Goal: Task Accomplishment & Management: Manage account settings

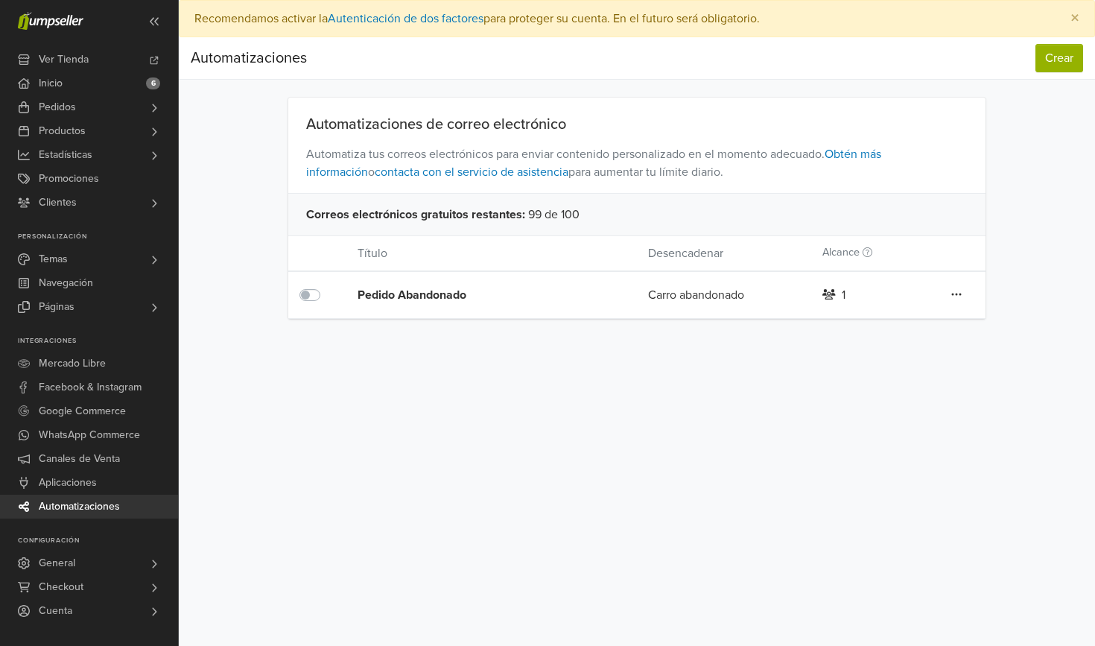
click at [326, 286] on label at bounding box center [326, 286] width 0 height 0
click at [968, 295] on div "Editar Duplicar Eliminar" at bounding box center [956, 294] width 58 height 19
click at [952, 295] on icon at bounding box center [956, 294] width 10 height 12
click at [752, 306] on div "Pedido Abandonado Carro abandonado 1 Editar Duplicar Eliminar" at bounding box center [637, 295] width 698 height 48
click at [751, 296] on div "Carro abandonado" at bounding box center [724, 295] width 174 height 18
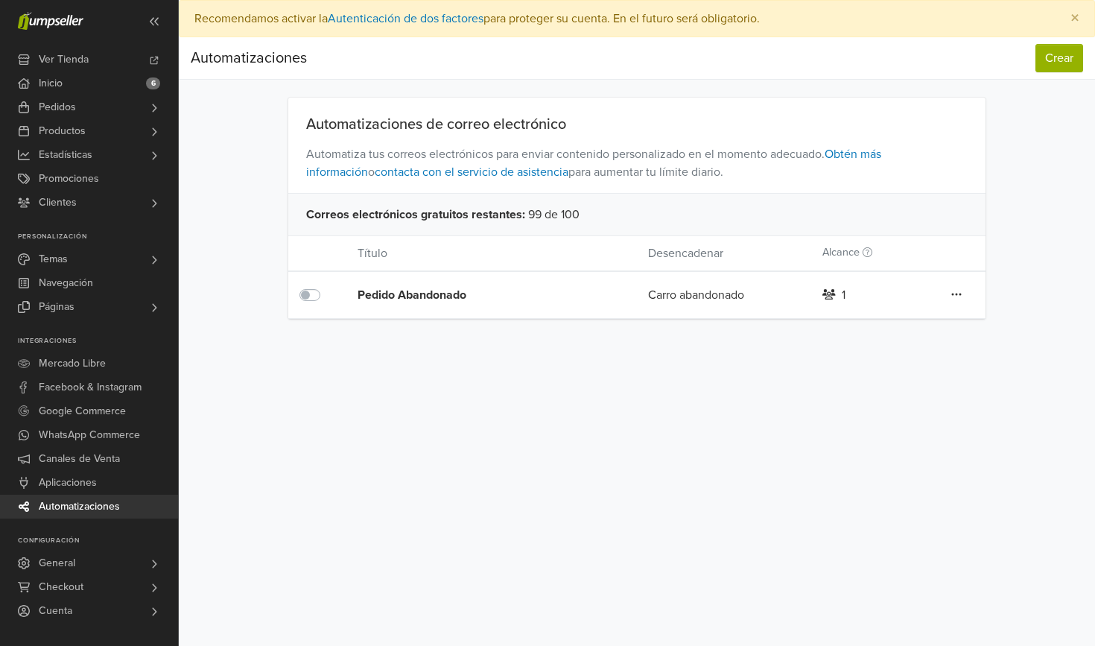
click at [949, 299] on div "Editar Duplicar Eliminar" at bounding box center [956, 294] width 58 height 19
click at [955, 295] on icon at bounding box center [956, 294] width 10 height 12
click at [906, 325] on link "Editar" at bounding box center [903, 325] width 118 height 24
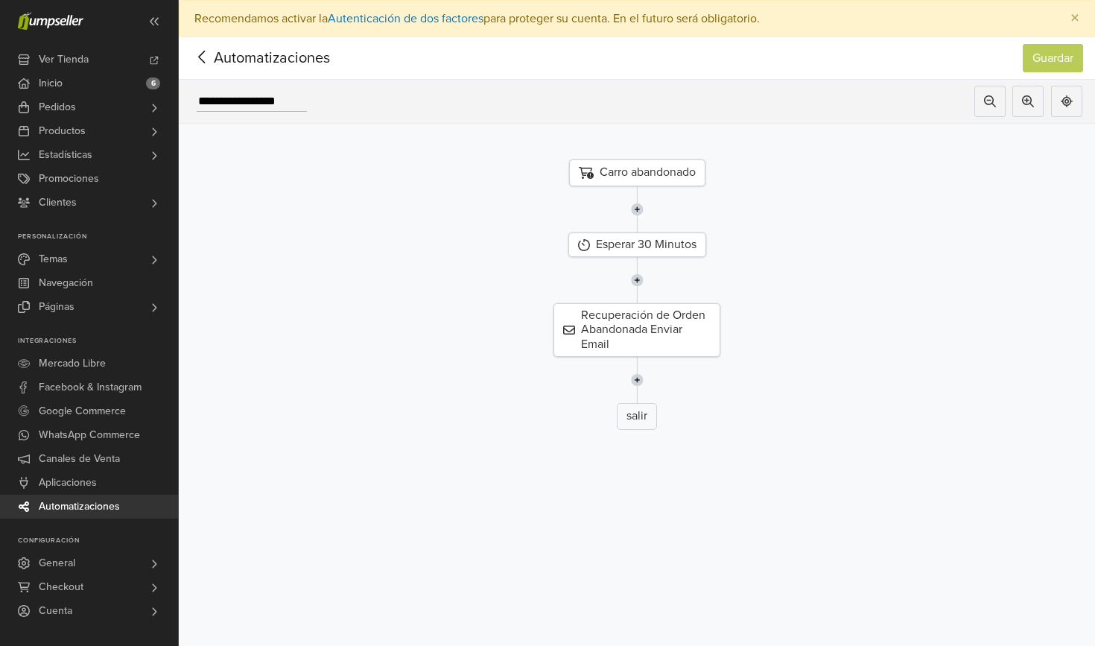
click at [201, 51] on icon at bounding box center [202, 57] width 23 height 19
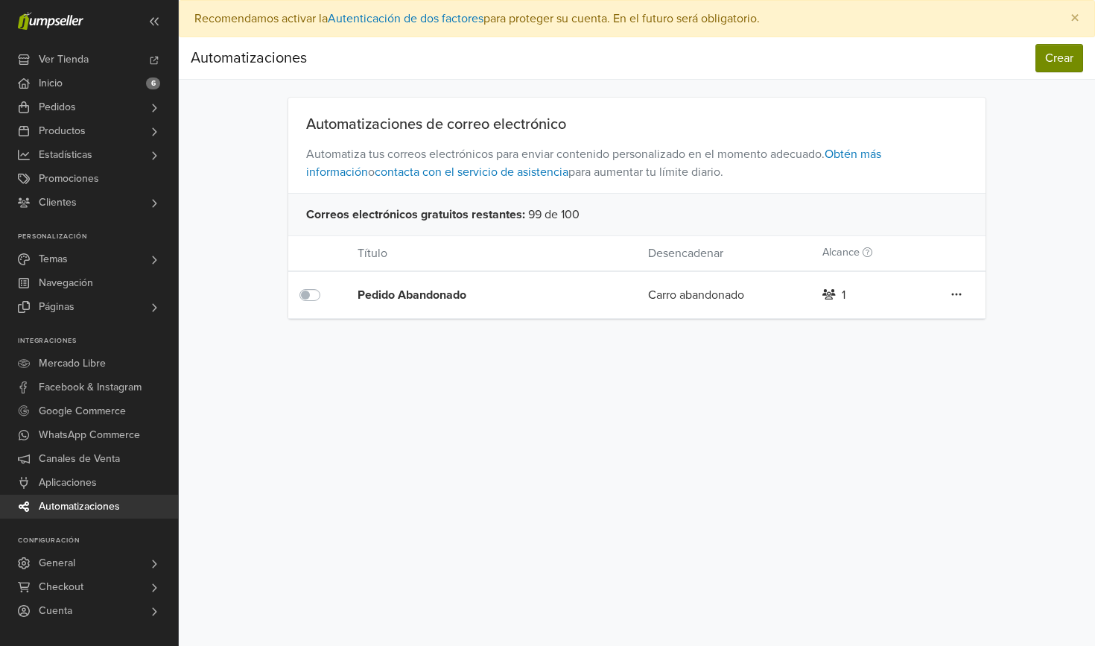
click at [1062, 52] on button "Crear" at bounding box center [1059, 58] width 48 height 28
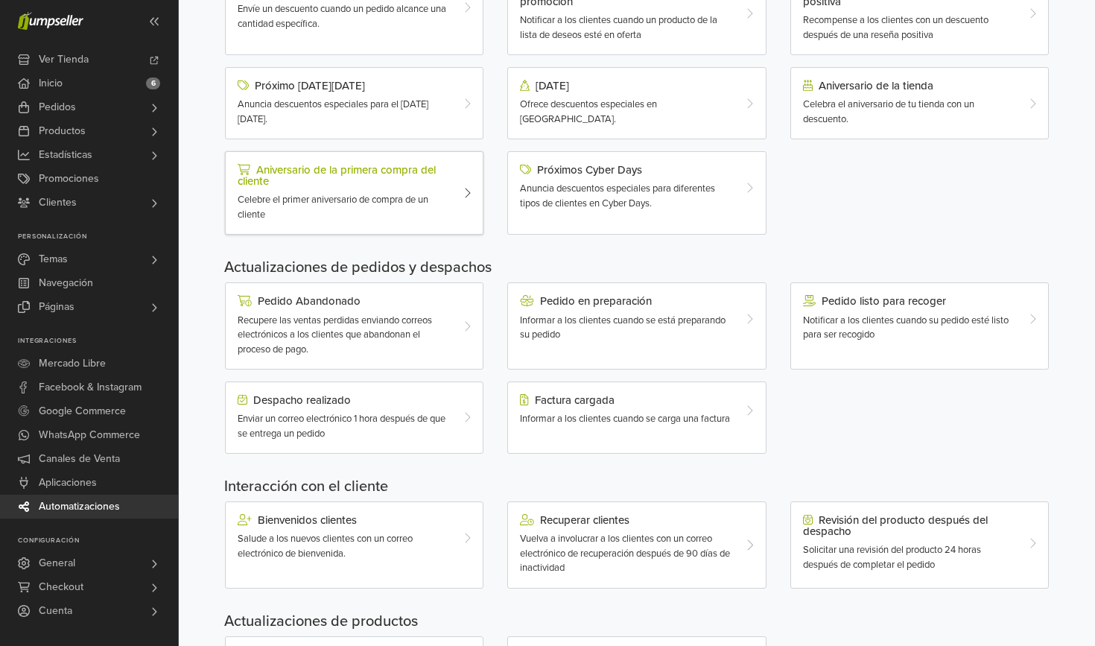
scroll to position [246, 0]
click at [563, 422] on div "Informar a los clientes cuando se carga una factura" at bounding box center [626, 418] width 212 height 15
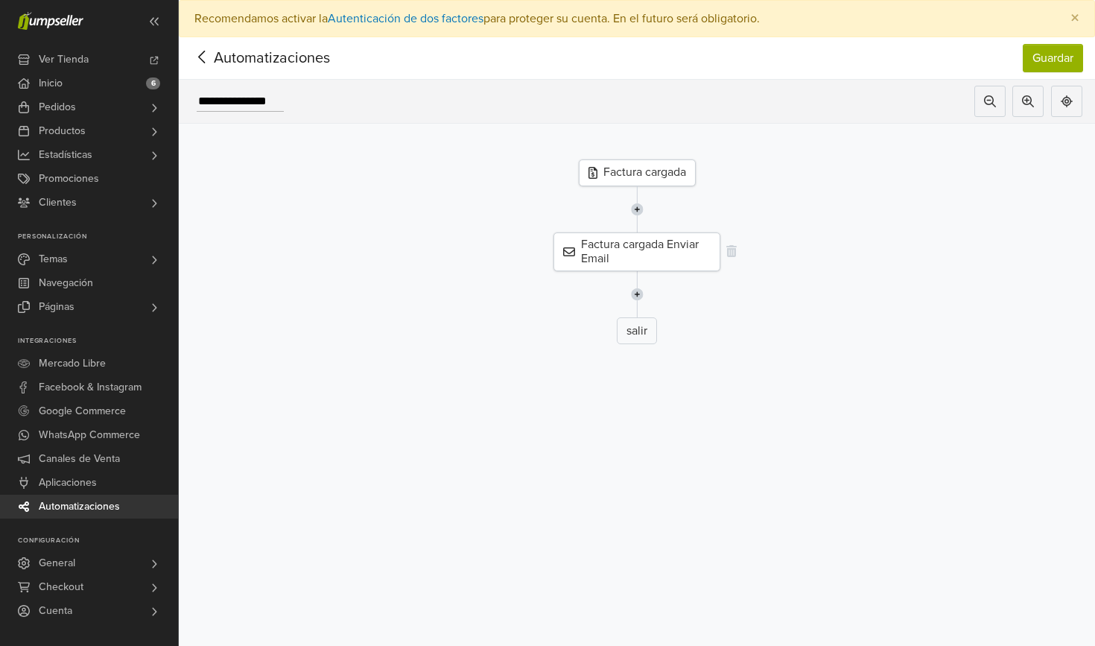
click at [623, 256] on div "Factura cargada Enviar Email" at bounding box center [636, 251] width 167 height 39
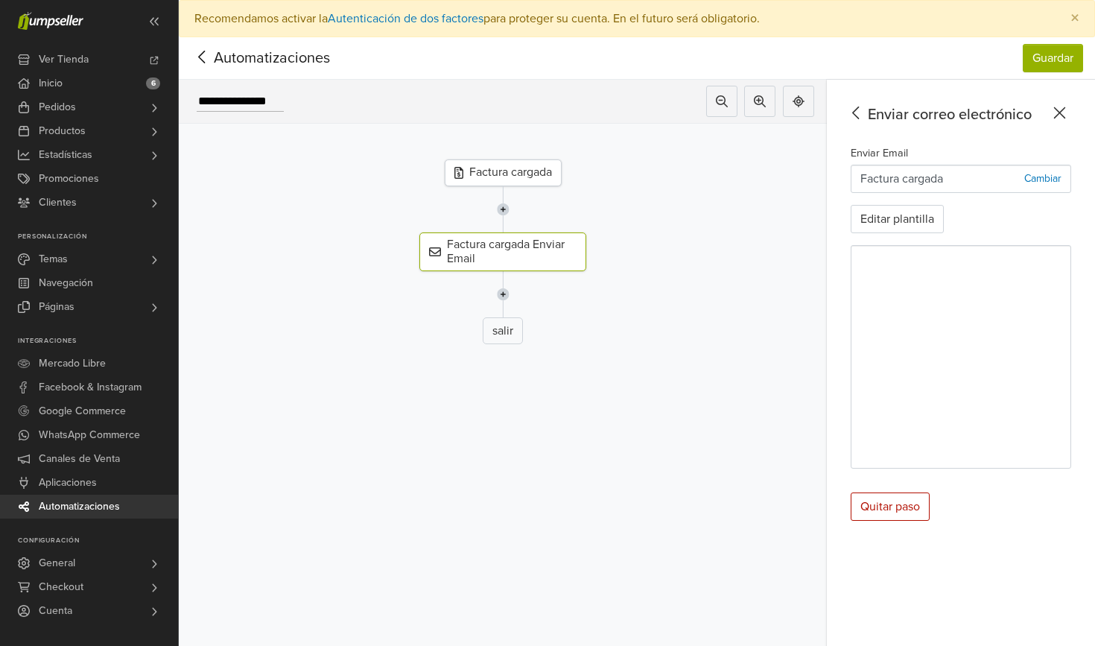
click at [1060, 116] on icon at bounding box center [1059, 113] width 23 height 19
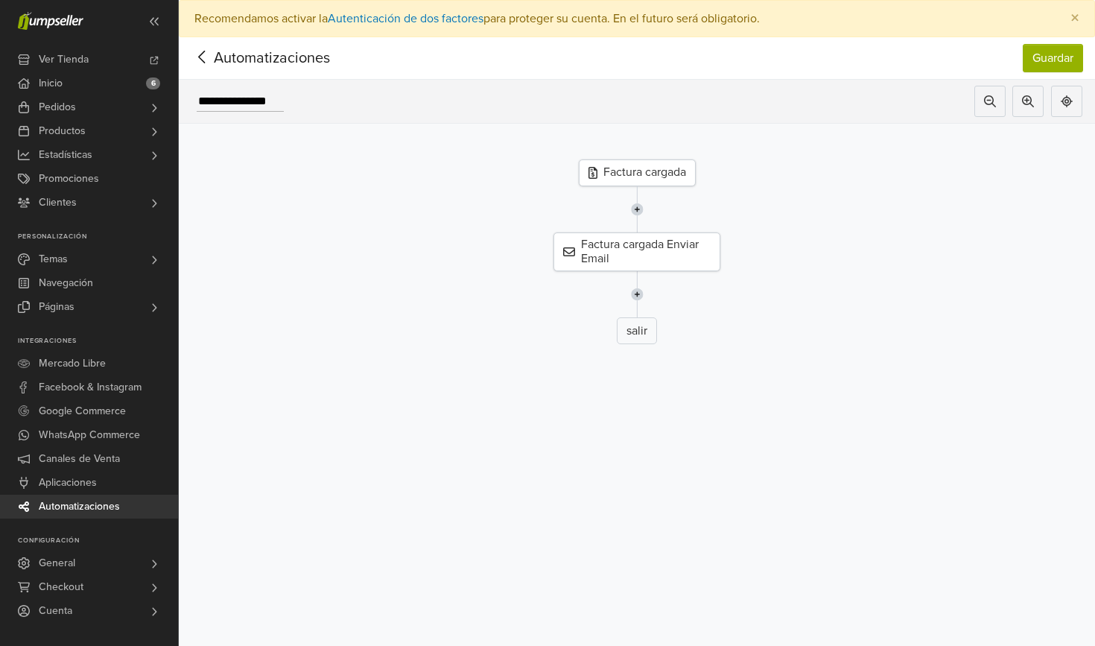
click at [215, 66] on span "Automatizaciones" at bounding box center [249, 58] width 116 height 22
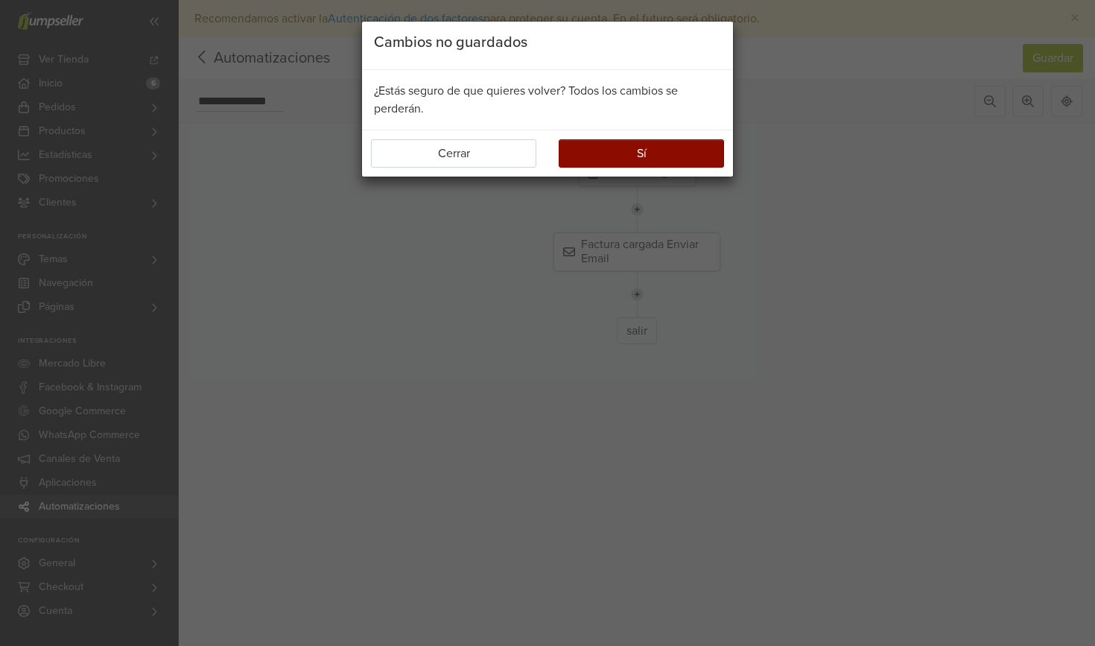
click at [583, 156] on button "Sí" at bounding box center [641, 153] width 165 height 28
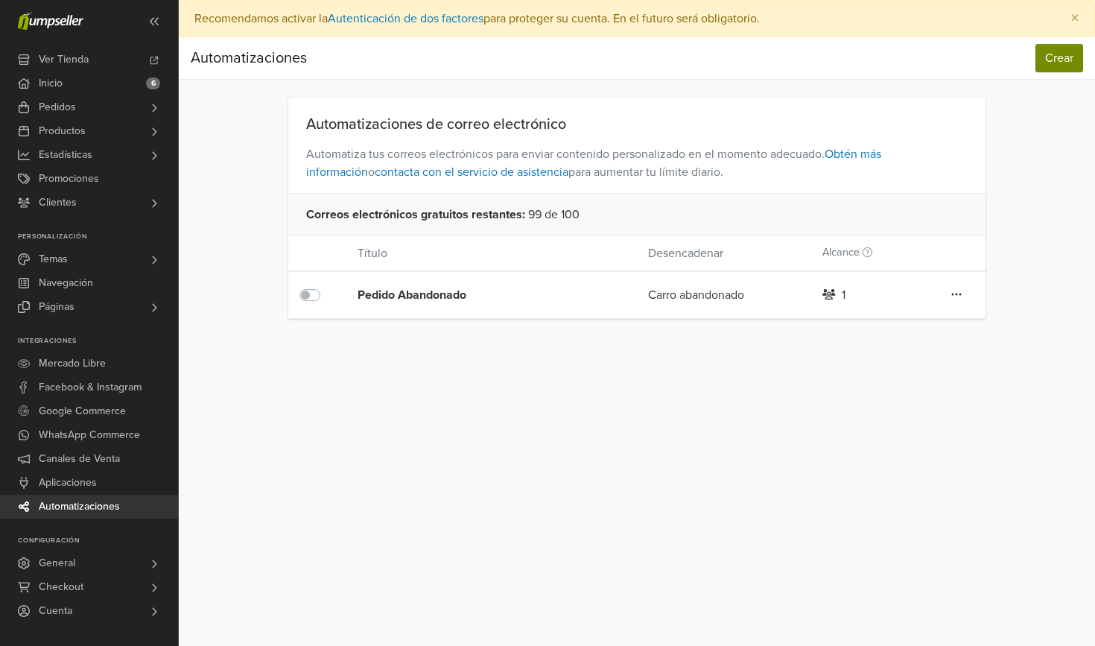
click at [1054, 60] on button "Crear" at bounding box center [1059, 58] width 48 height 28
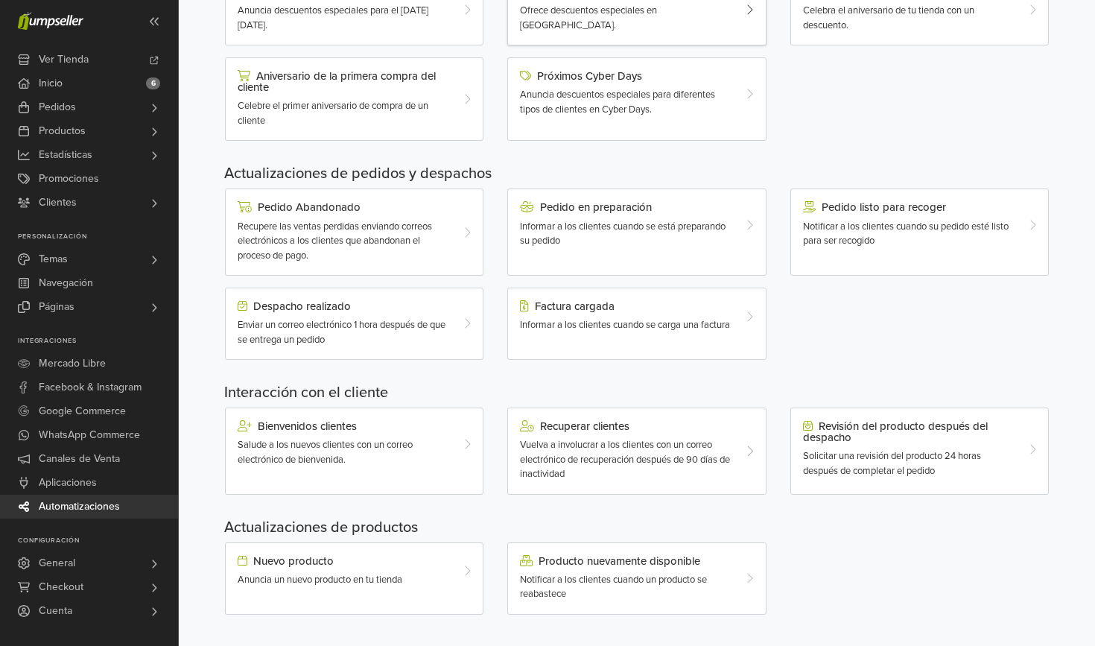
scroll to position [337, 0]
click at [416, 574] on div "Anuncia un nuevo producto en tu tienda" at bounding box center [344, 581] width 212 height 15
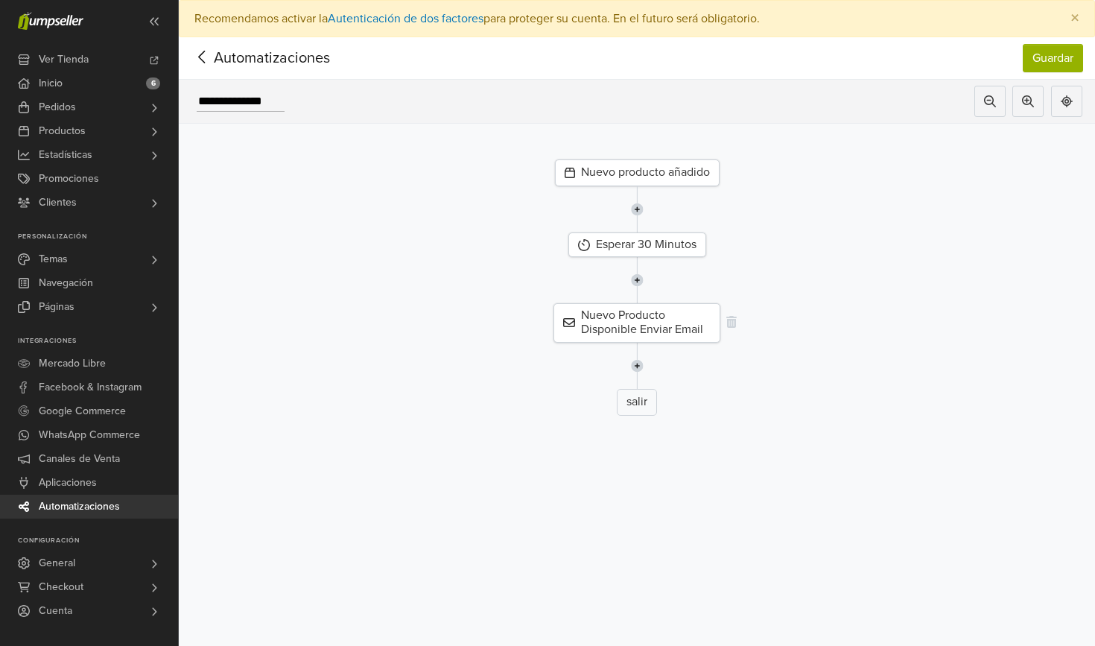
click at [641, 326] on div "Nuevo Producto Disponible Enviar Email" at bounding box center [636, 322] width 167 height 39
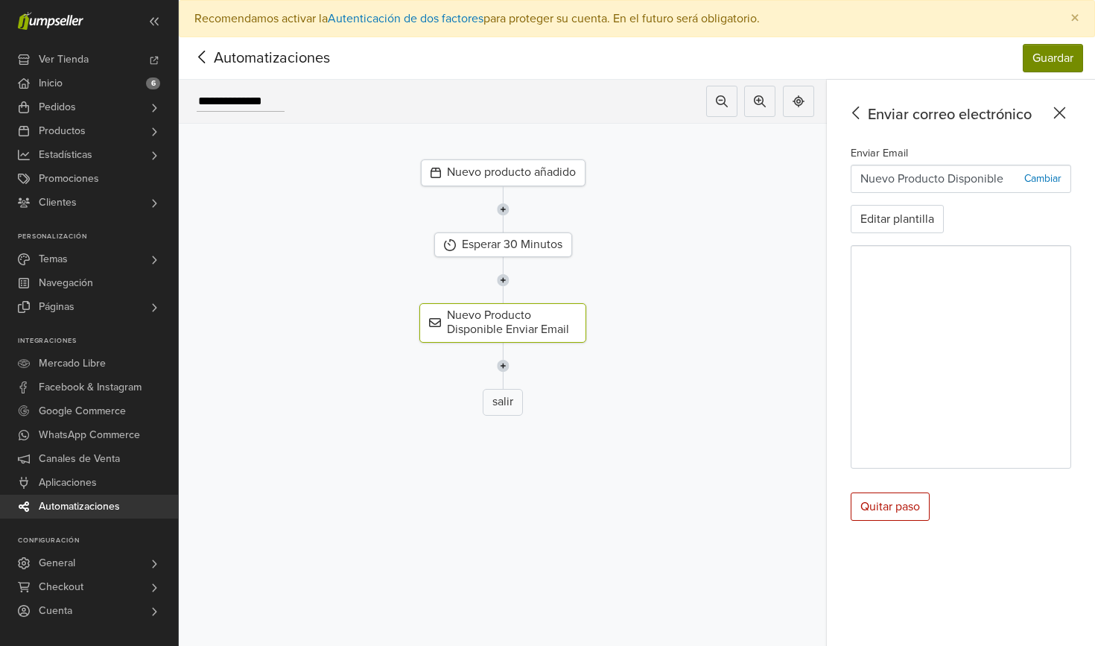
click at [1054, 67] on button "Guardar" at bounding box center [1053, 58] width 60 height 28
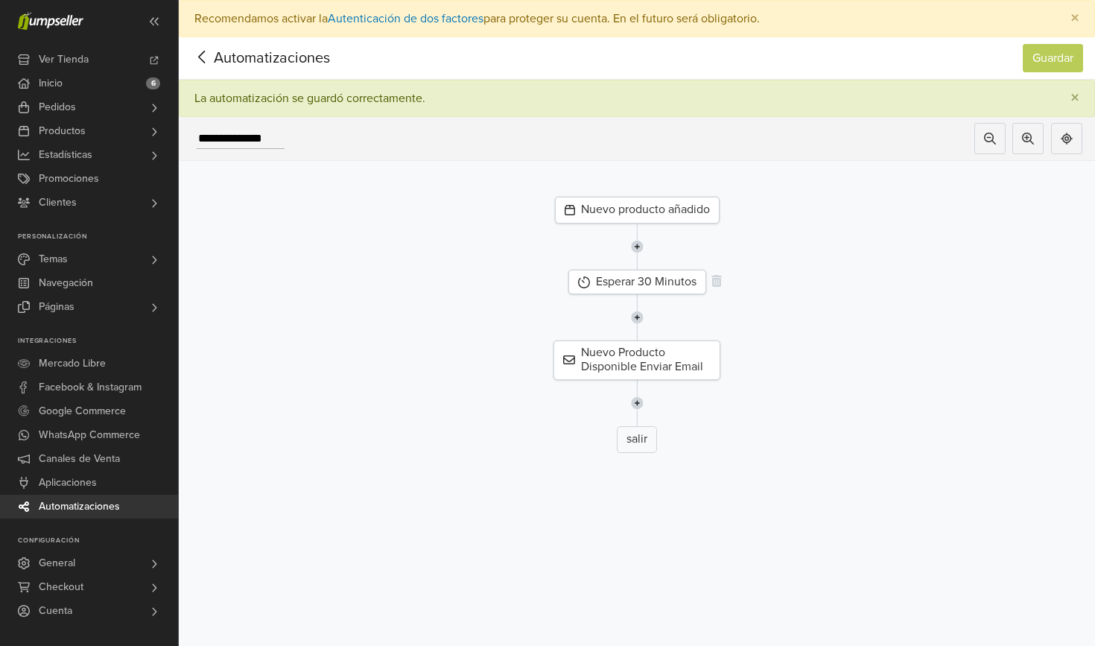
click at [650, 275] on div "Esperar 30 Minutos" at bounding box center [637, 282] width 138 height 25
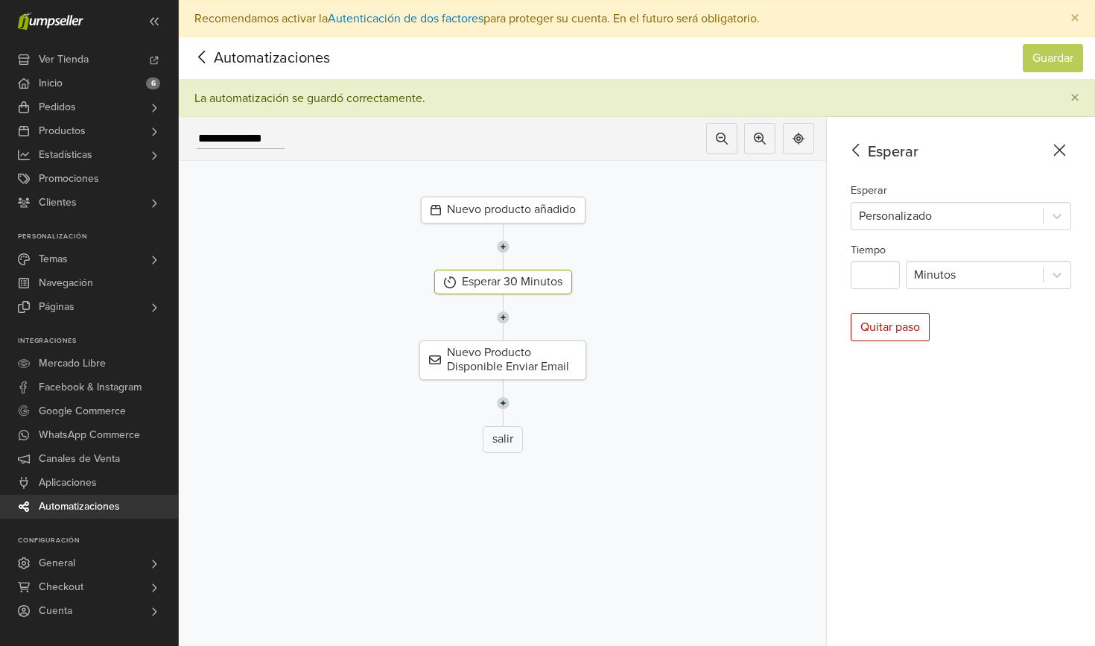
click at [504, 215] on div "Nuevo producto añadido" at bounding box center [503, 210] width 165 height 27
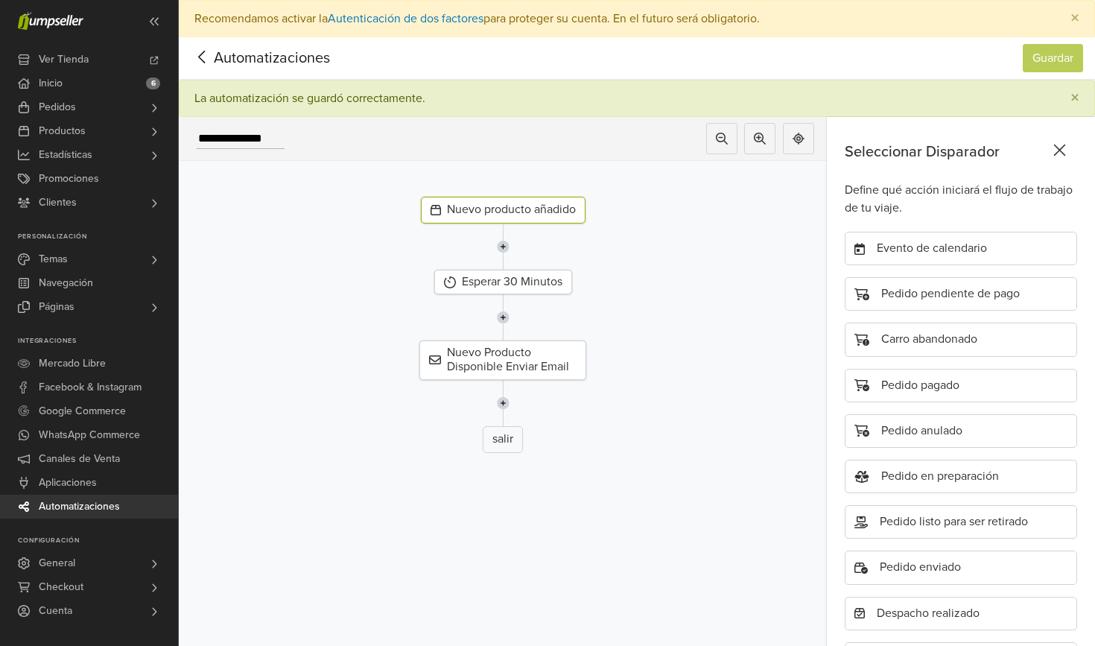
scroll to position [368, 0]
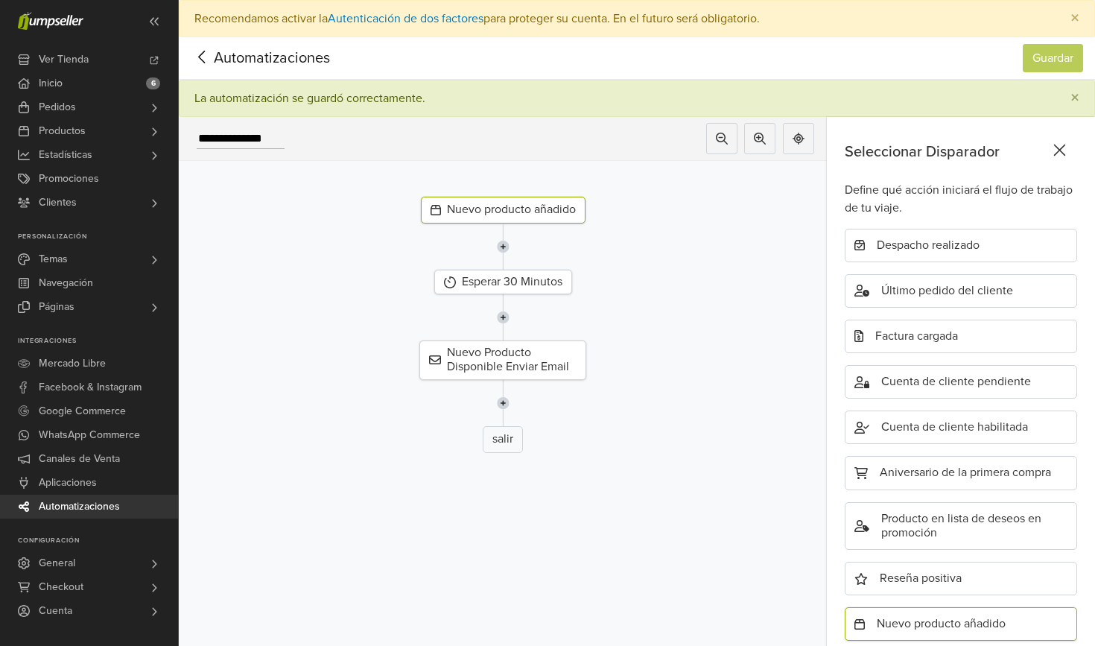
click at [265, 63] on span "Automatizaciones" at bounding box center [249, 58] width 116 height 22
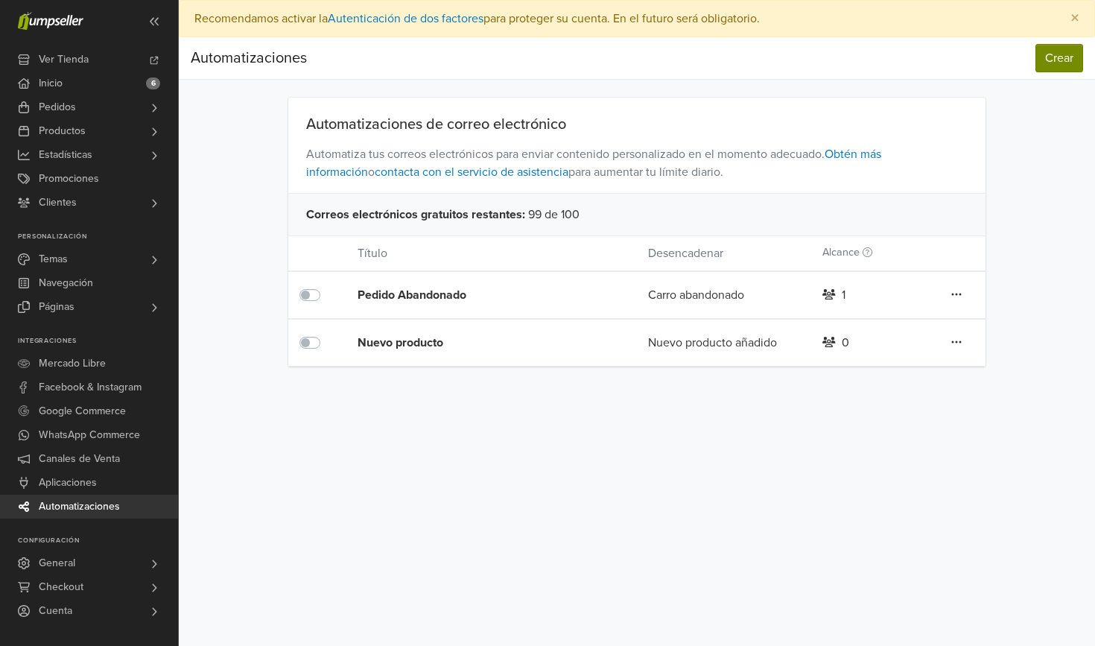
click at [1056, 68] on button "Crear" at bounding box center [1059, 58] width 48 height 28
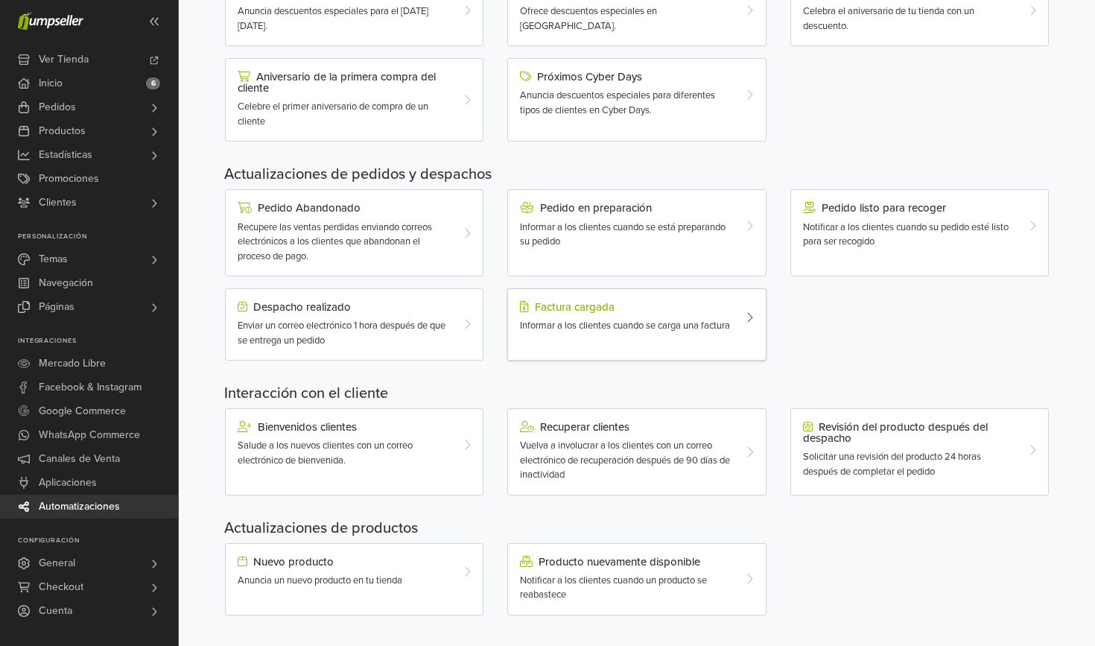
scroll to position [337, 0]
click at [636, 247] on div "Pedido en preparación Informar a los clientes cuando se está preparando su pedi…" at bounding box center [636, 233] width 258 height 87
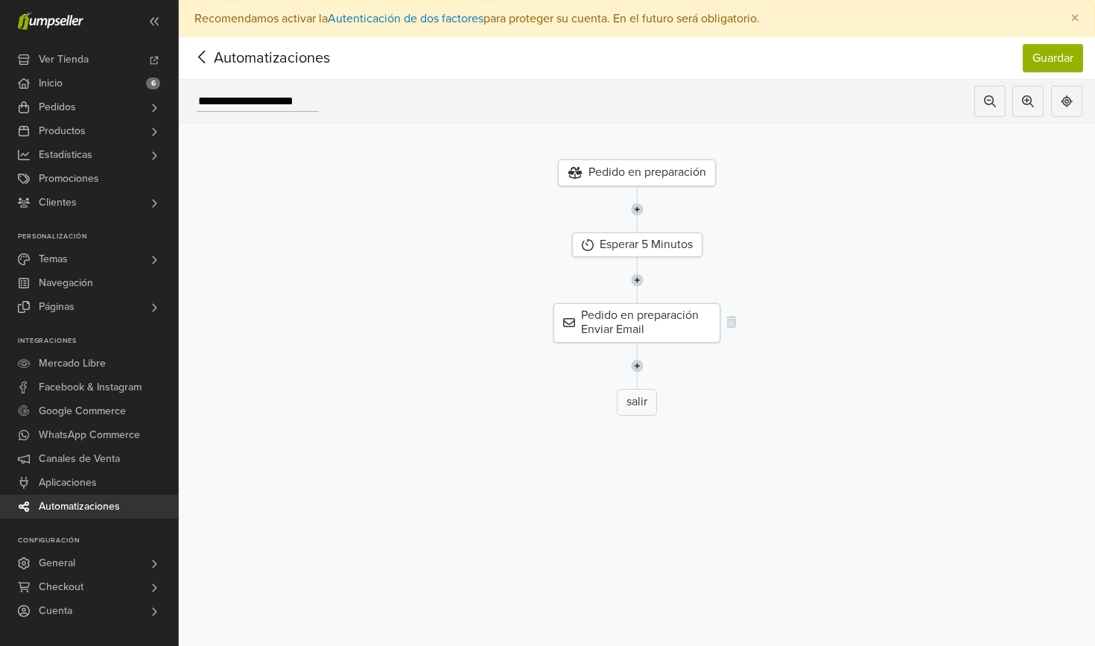
click at [650, 320] on div "Pedido en preparación Enviar Email" at bounding box center [636, 322] width 167 height 39
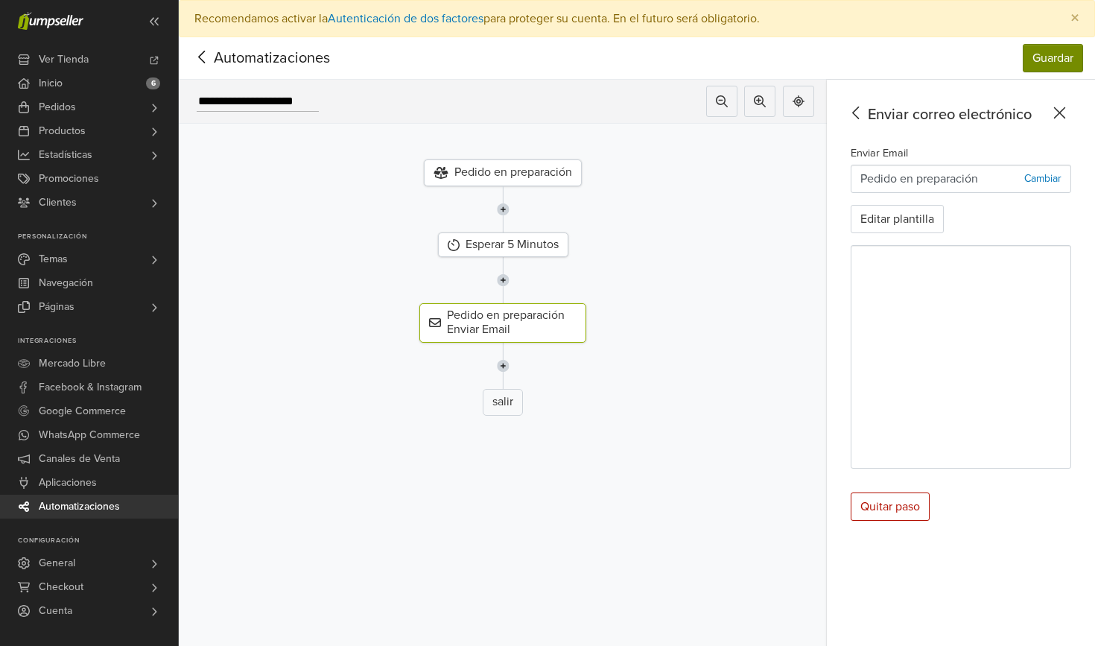
click at [1056, 61] on button "Guardar" at bounding box center [1053, 58] width 60 height 28
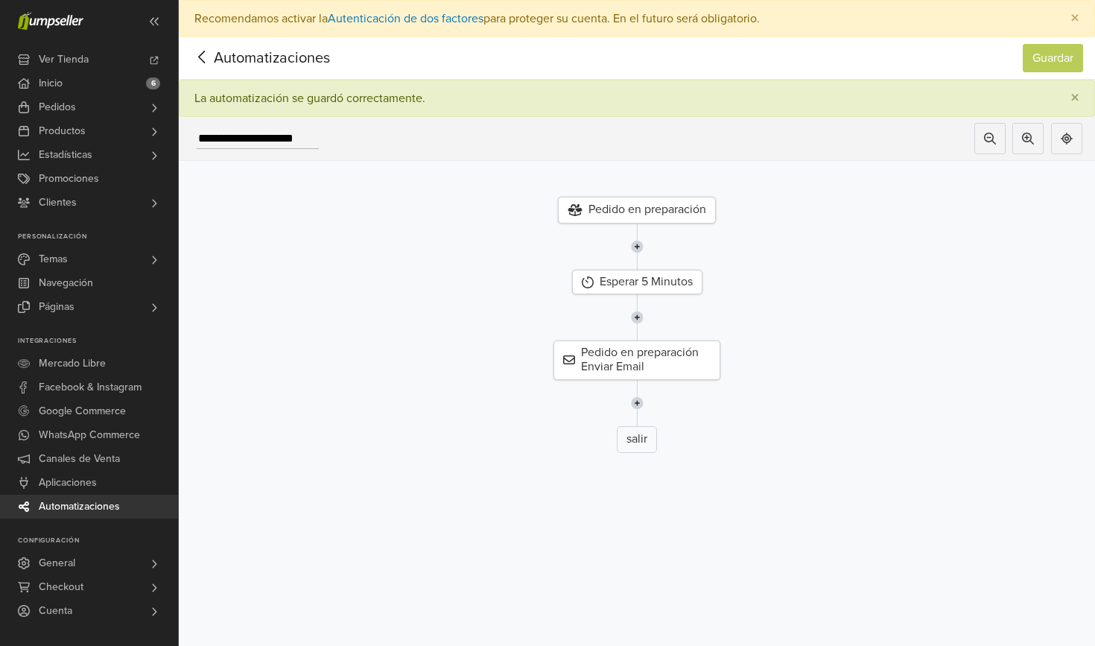
click at [251, 58] on span "Automatizaciones" at bounding box center [249, 58] width 116 height 22
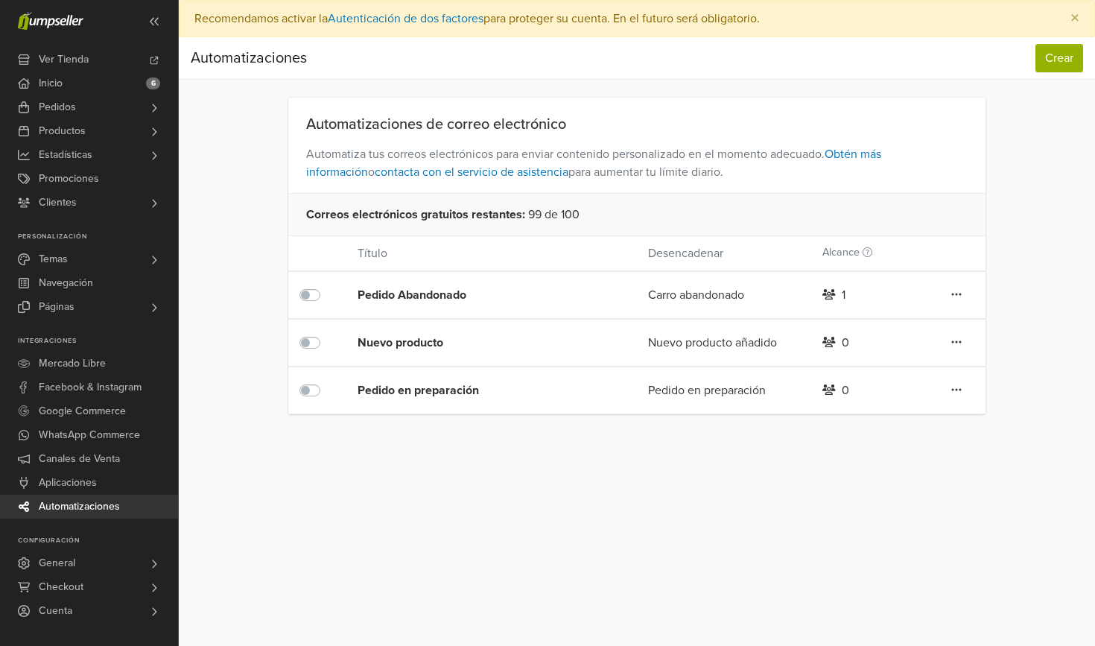
click at [1050, 76] on nav "Automatizaciones Crear Automatizaciones Crear" at bounding box center [637, 58] width 916 height 42
click at [1052, 60] on button "Crear" at bounding box center [1059, 58] width 48 height 28
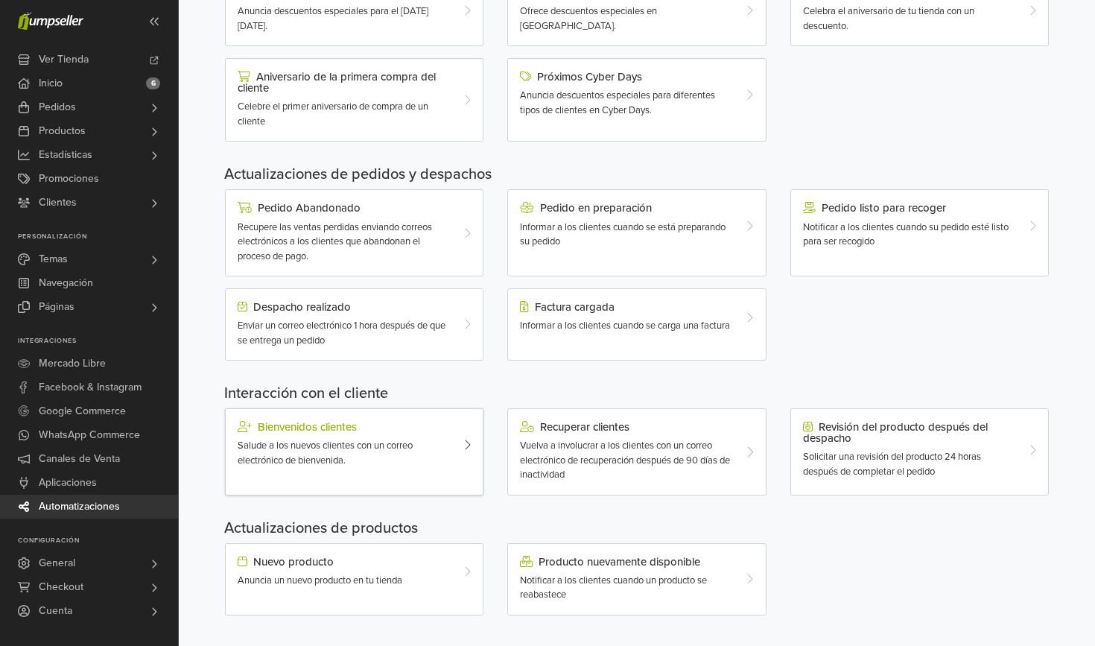
scroll to position [337, 0]
click at [377, 241] on span "Recupere las ventas perdidas enviando correos electrónicos a los clientes que a…" at bounding box center [335, 242] width 194 height 41
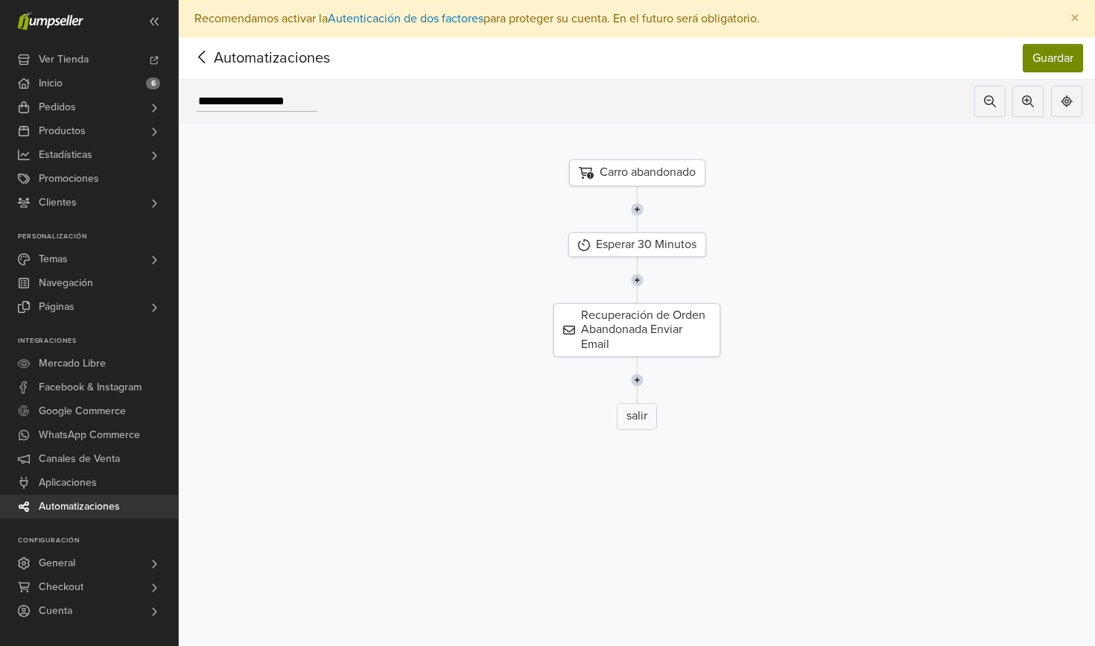
click at [1044, 54] on button "Guardar" at bounding box center [1053, 58] width 60 height 28
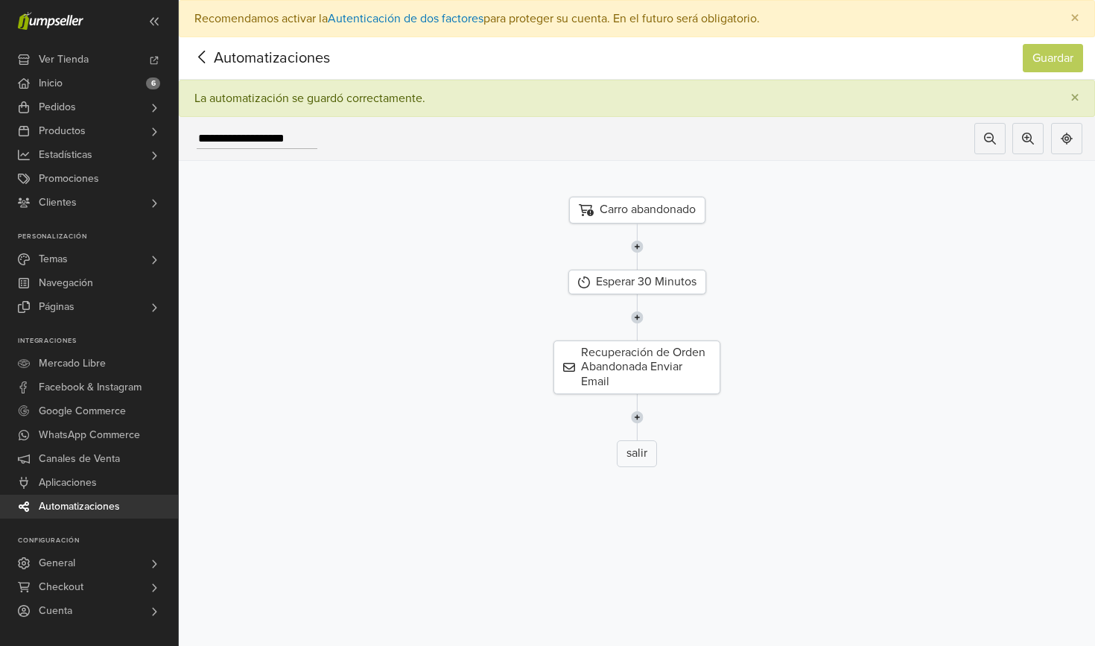
click at [276, 64] on span "Automatizaciones" at bounding box center [249, 58] width 116 height 22
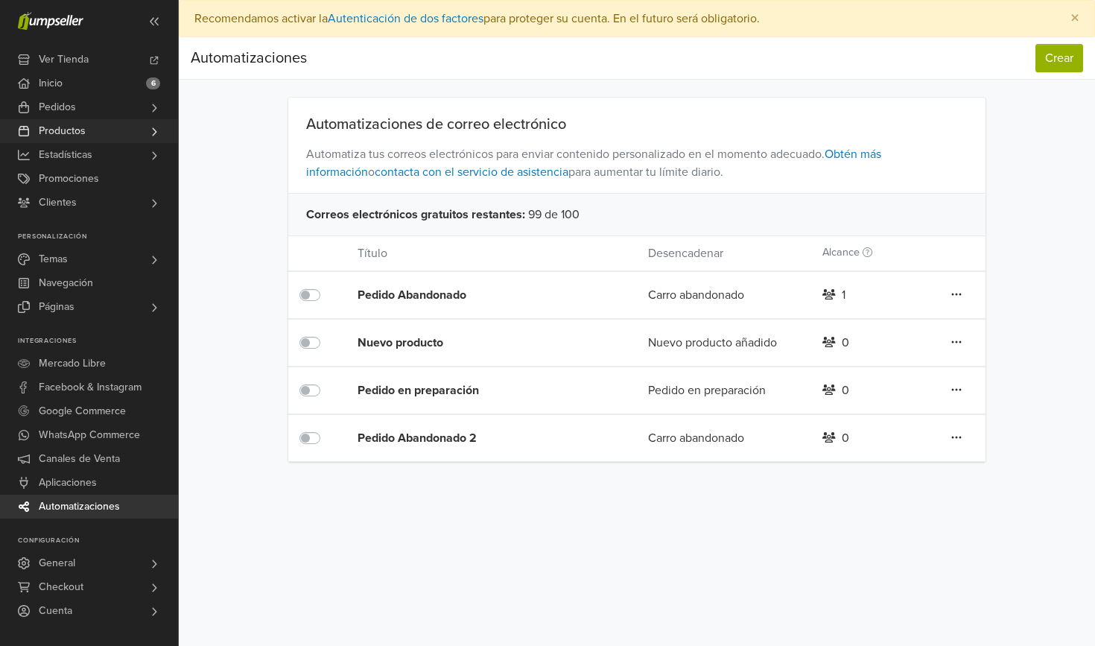
click at [95, 133] on link "Productos" at bounding box center [89, 131] width 178 height 24
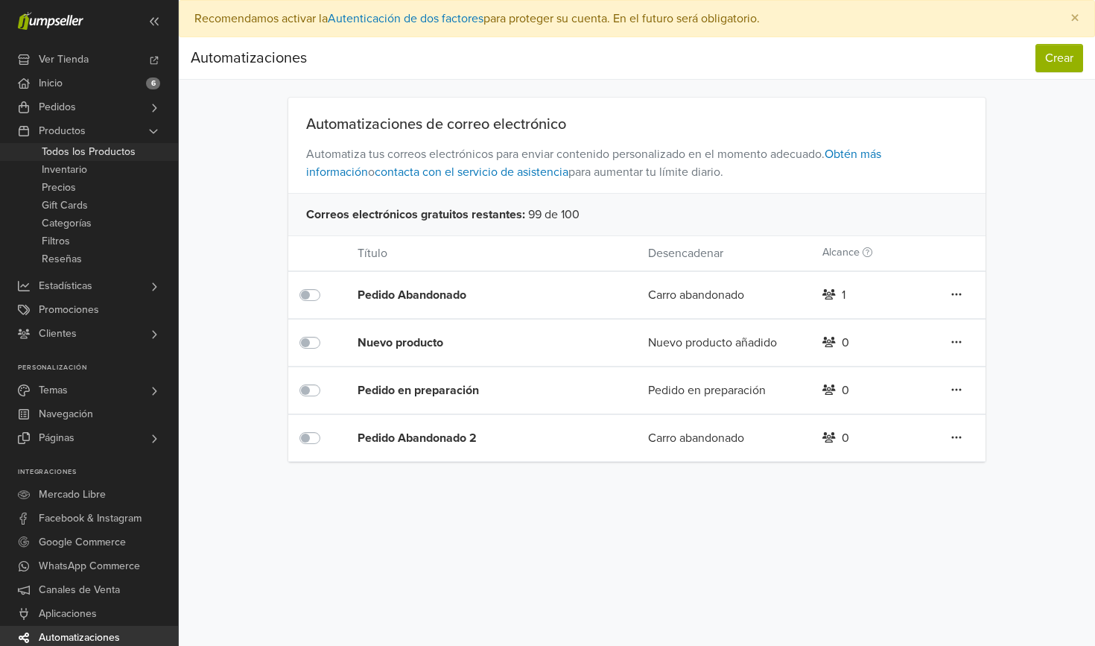
click at [130, 154] on span "Todos los Productos" at bounding box center [89, 152] width 94 height 18
